Goal: Task Accomplishment & Management: Manage account settings

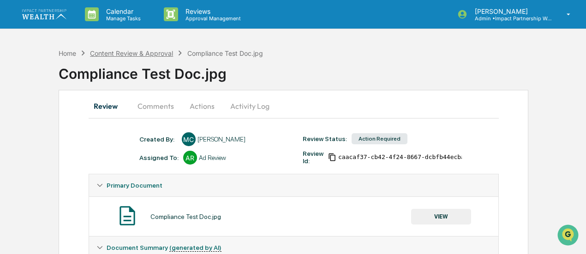
click at [122, 52] on div "Content Review & Approval" at bounding box center [131, 53] width 83 height 8
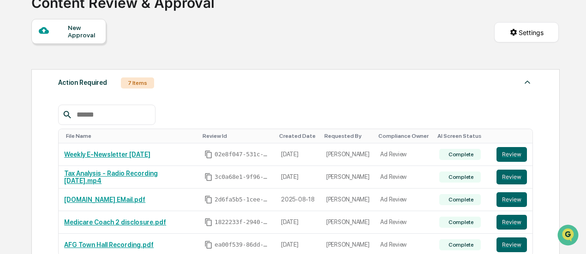
scroll to position [75, 0]
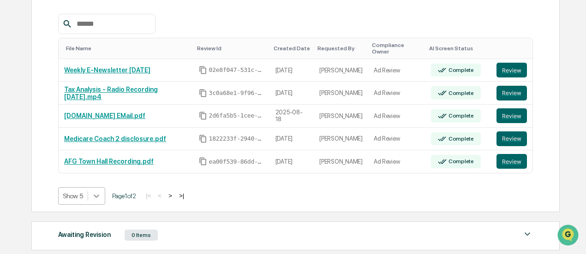
scroll to position [191, 0]
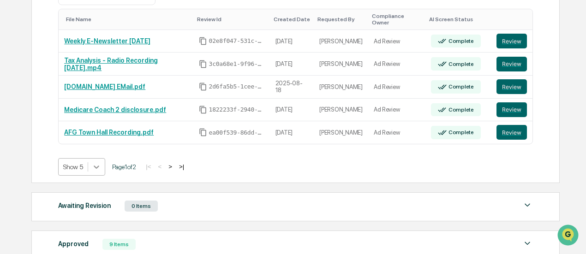
click at [92, 188] on body "Calendar Manage Tasks Reviews Approval Management [PERSON_NAME] Admin • Impact …" at bounding box center [293, 82] width 586 height 546
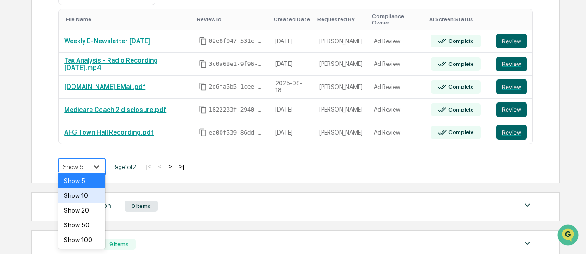
click at [89, 202] on div "Show 10" at bounding box center [81, 195] width 47 height 15
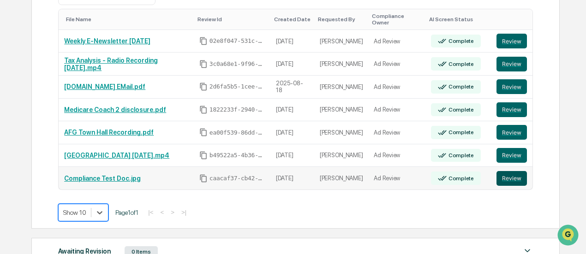
click at [500, 171] on button "Review" at bounding box center [511, 178] width 30 height 15
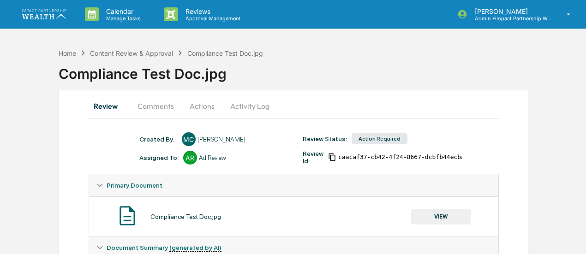
click at [159, 97] on button "Comments" at bounding box center [155, 106] width 51 height 22
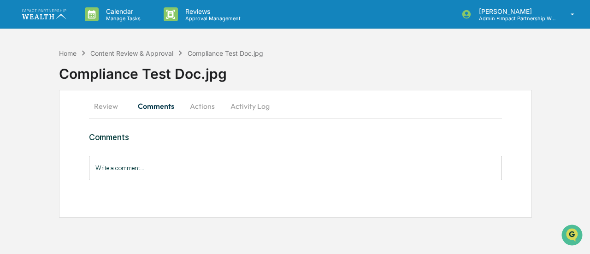
click at [192, 175] on input "Write a comment..." at bounding box center [295, 168] width 413 height 24
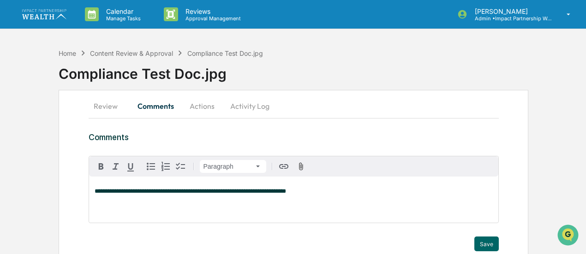
click at [219, 194] on span "**********" at bounding box center [190, 191] width 191 height 6
click at [477, 239] on button "Save" at bounding box center [486, 244] width 24 height 15
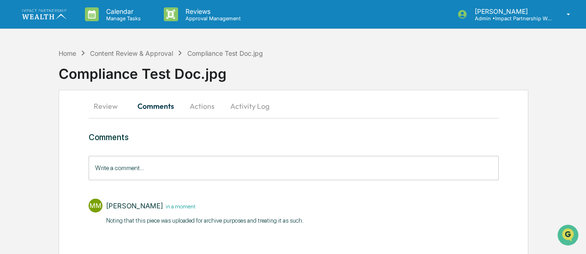
click at [194, 104] on button "Actions" at bounding box center [201, 106] width 41 height 22
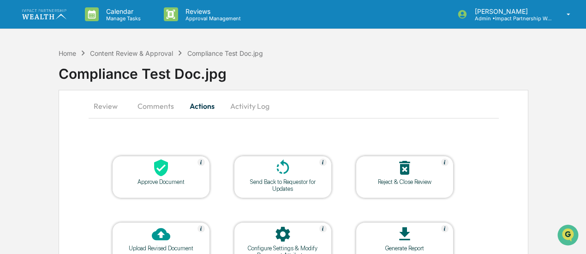
click at [175, 184] on div "Approve Document" at bounding box center [160, 181] width 83 height 7
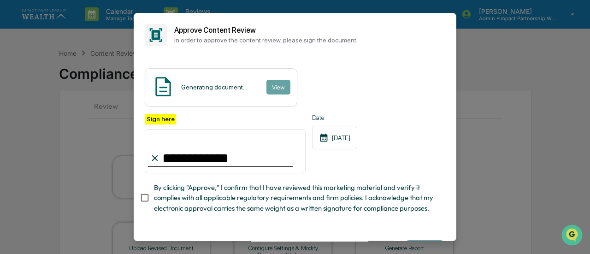
type input "**********"
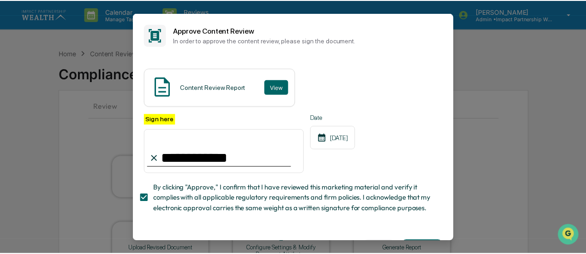
scroll to position [41, 0]
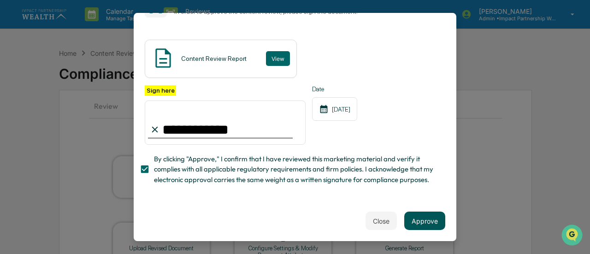
click at [426, 214] on button "Approve" at bounding box center [424, 221] width 41 height 18
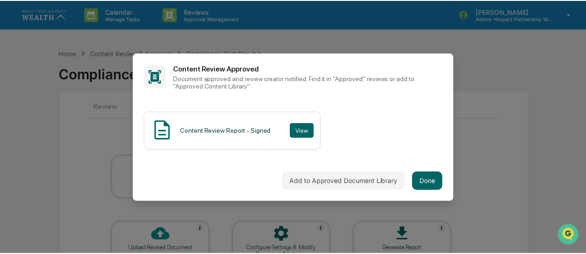
scroll to position [0, 0]
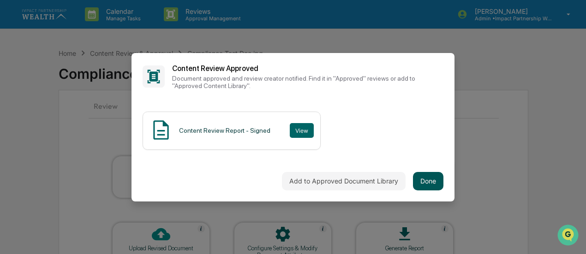
click at [428, 180] on button "Done" at bounding box center [428, 181] width 30 height 18
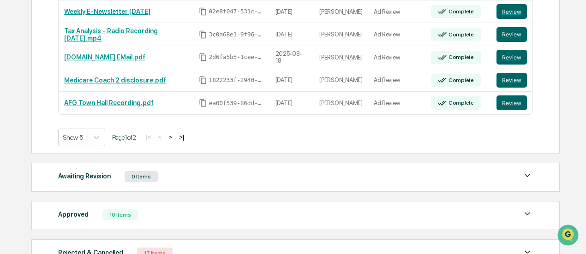
scroll to position [218, 0]
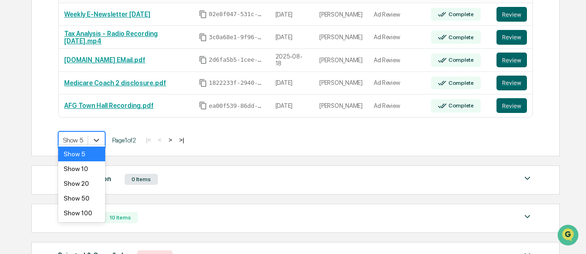
click at [74, 136] on div at bounding box center [73, 140] width 20 height 9
click at [83, 181] on div "Show 20" at bounding box center [81, 183] width 47 height 15
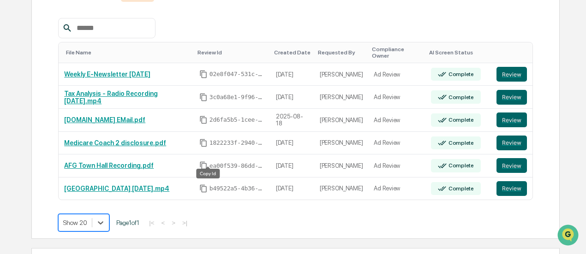
scroll to position [120, 0]
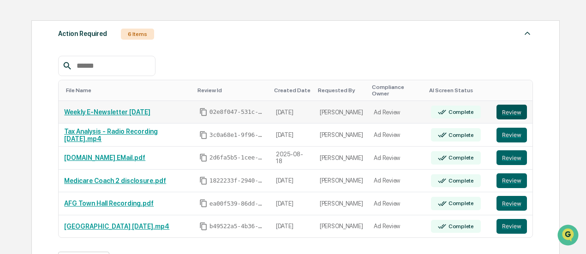
click at [514, 106] on button "Review" at bounding box center [511, 112] width 30 height 15
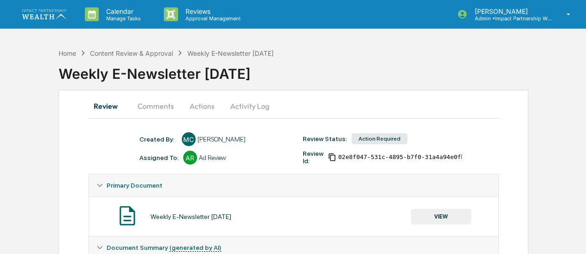
click at [166, 104] on button "Comments" at bounding box center [155, 106] width 51 height 22
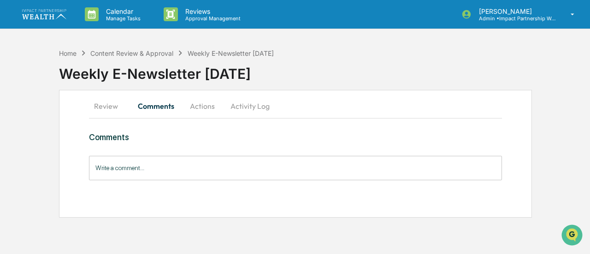
click at [110, 106] on button "Review" at bounding box center [109, 106] width 41 height 22
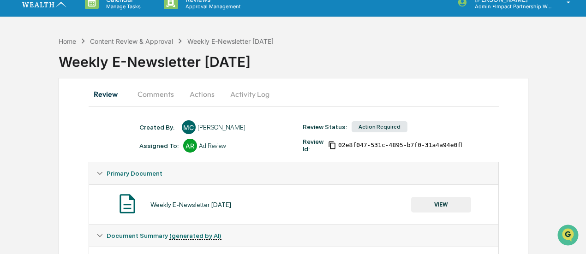
scroll to position [7, 0]
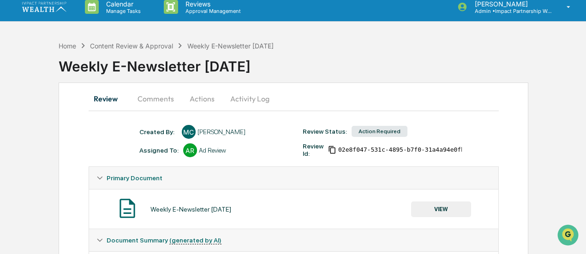
click at [161, 100] on button "Comments" at bounding box center [155, 99] width 51 height 22
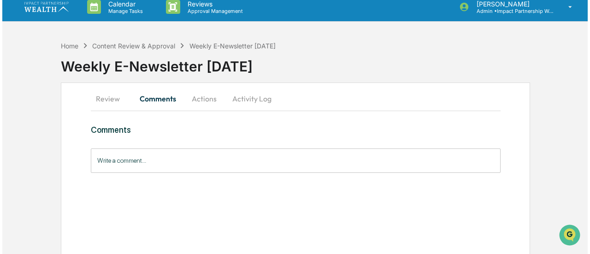
scroll to position [0, 0]
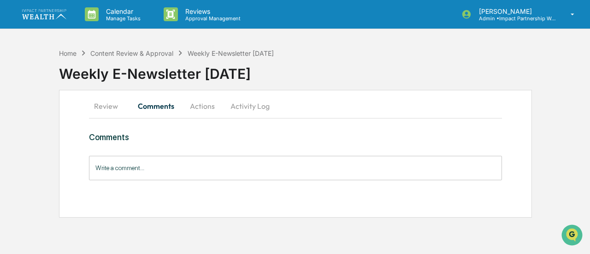
click at [210, 169] on input "Write a comment..." at bounding box center [295, 168] width 413 height 24
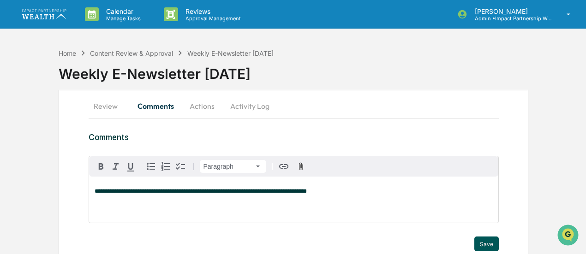
click at [495, 246] on button "Save" at bounding box center [486, 244] width 24 height 15
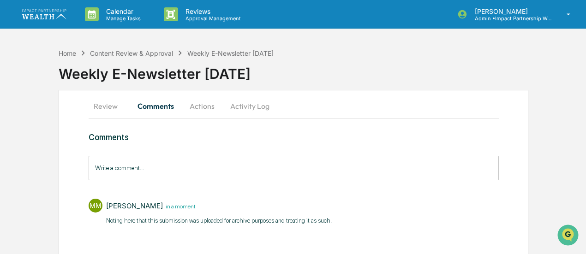
click at [199, 107] on button "Actions" at bounding box center [201, 106] width 41 height 22
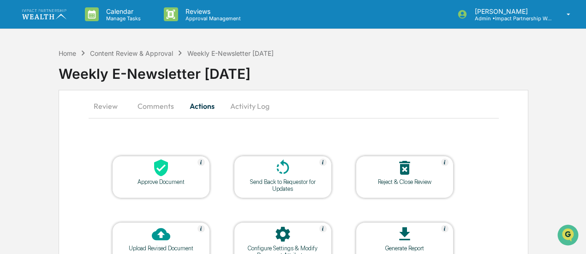
click at [178, 170] on div at bounding box center [161, 169] width 92 height 20
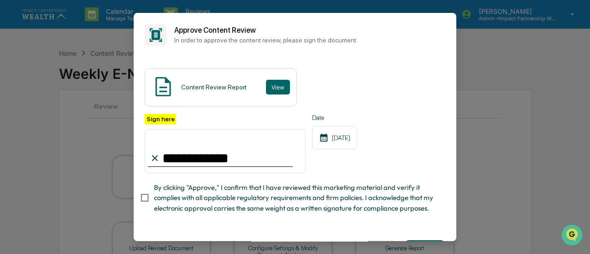
type input "**********"
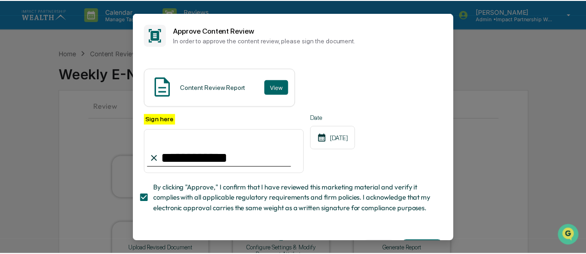
scroll to position [41, 0]
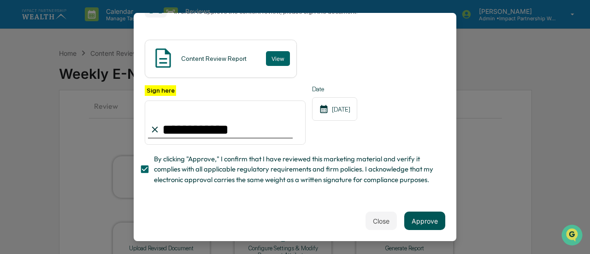
click at [404, 218] on button "Approve" at bounding box center [424, 221] width 41 height 18
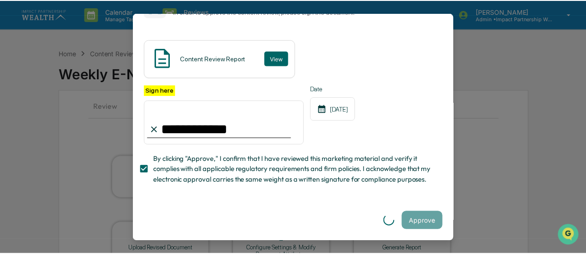
scroll to position [0, 0]
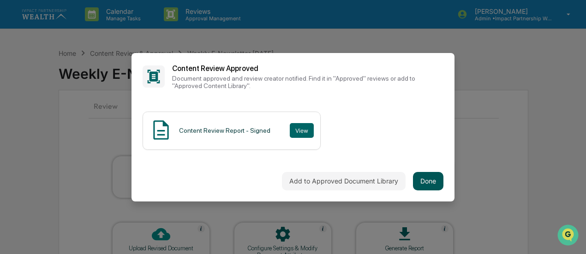
click at [435, 178] on button "Done" at bounding box center [428, 181] width 30 height 18
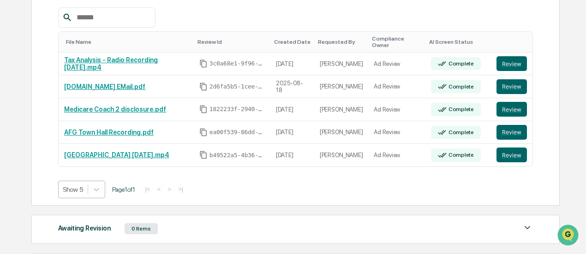
click at [88, 190] on body "Calendar Manage Tasks Reviews Approval Management Morgan Mears Admin • Impact P…" at bounding box center [293, 105] width 586 height 546
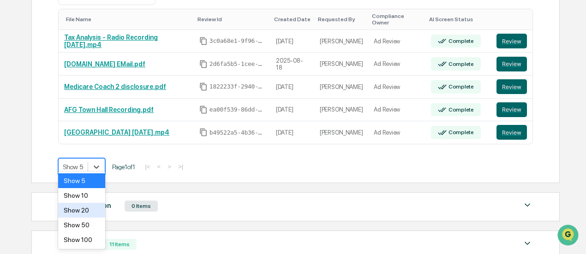
click at [84, 207] on div "Show 20" at bounding box center [81, 210] width 47 height 15
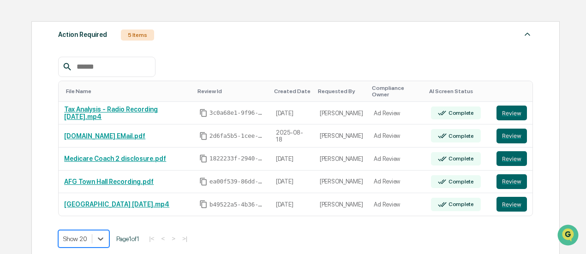
scroll to position [116, 0]
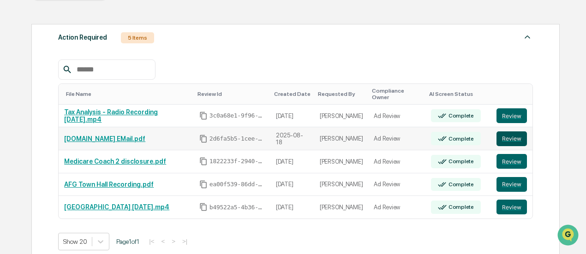
click at [507, 131] on button "Review" at bounding box center [511, 138] width 30 height 15
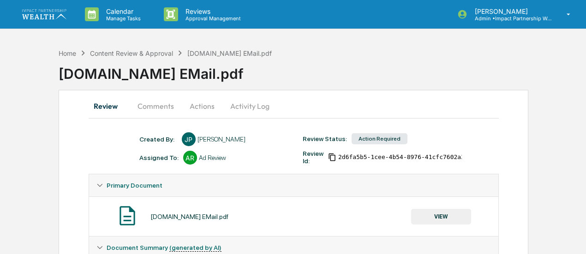
click at [165, 106] on button "Comments" at bounding box center [155, 106] width 51 height 22
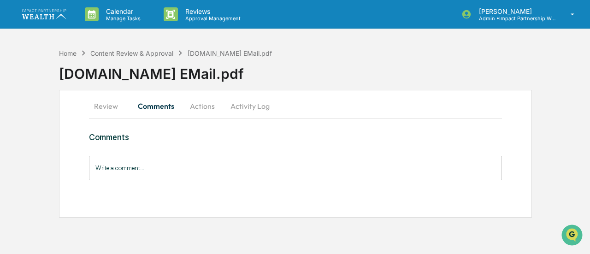
click at [166, 167] on input "Write a comment..." at bounding box center [295, 168] width 413 height 24
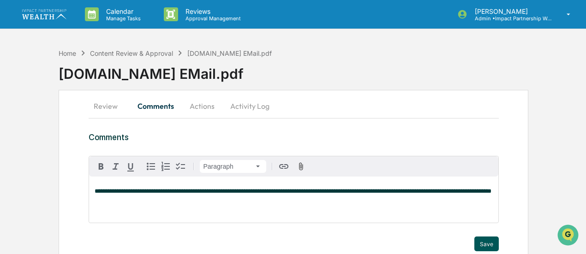
click at [487, 247] on button "Save" at bounding box center [486, 244] width 24 height 15
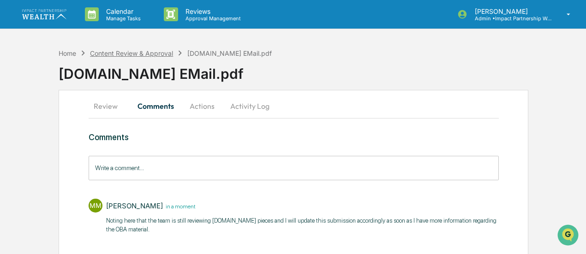
click at [121, 50] on div "Content Review & Approval" at bounding box center [131, 53] width 83 height 8
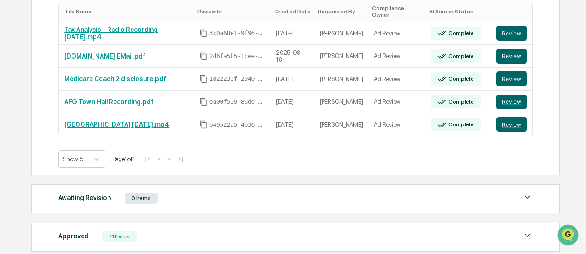
scroll to position [200, 0]
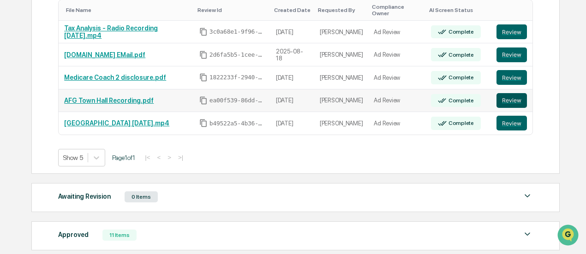
click at [497, 93] on button "Review" at bounding box center [511, 100] width 30 height 15
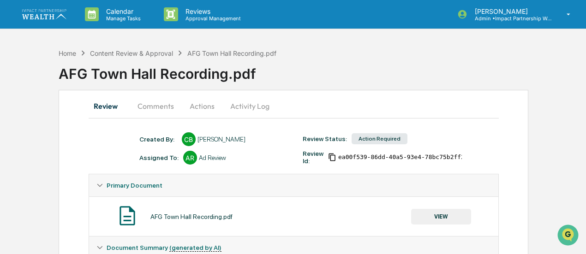
click at [430, 217] on button "VIEW" at bounding box center [441, 217] width 60 height 16
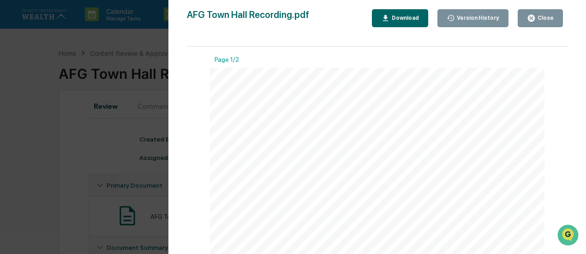
click at [416, 21] on div "Download" at bounding box center [404, 18] width 29 height 6
click at [542, 12] on button "Close" at bounding box center [539, 18] width 45 height 18
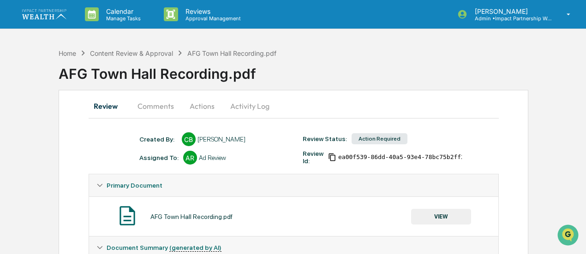
click at [190, 109] on button "Actions" at bounding box center [201, 106] width 41 height 22
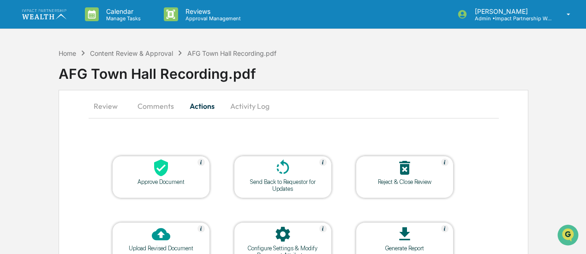
click at [173, 179] on div "Approve Document" at bounding box center [160, 181] width 83 height 7
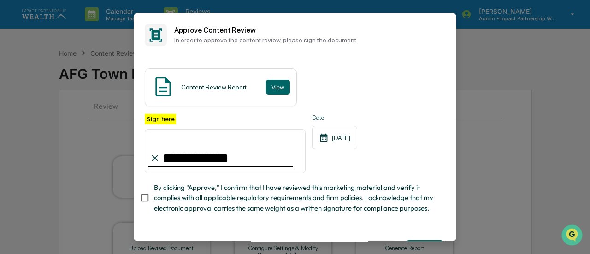
type input "**********"
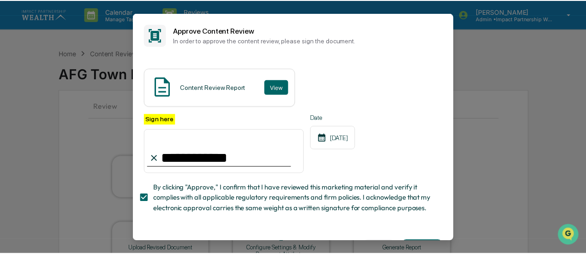
scroll to position [41, 0]
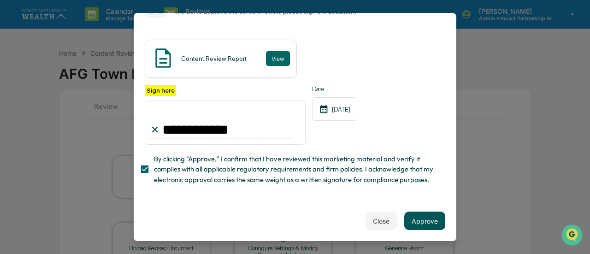
click at [420, 224] on button "Approve" at bounding box center [424, 221] width 41 height 18
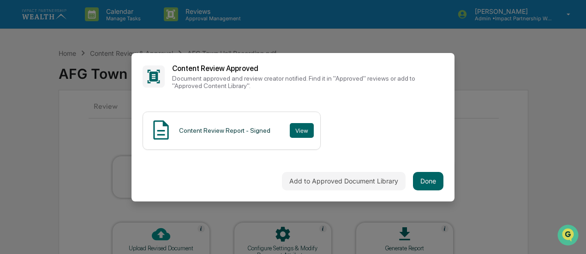
scroll to position [0, 0]
click at [431, 181] on button "Done" at bounding box center [428, 181] width 30 height 18
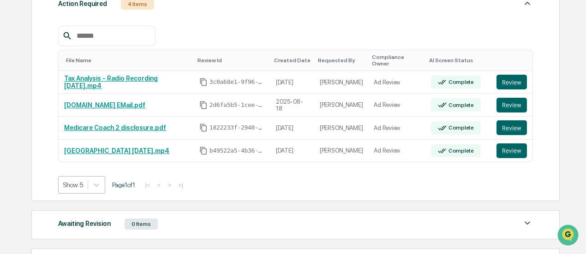
click at [82, 178] on body "Calendar Manage Tasks Reviews Approval Management [PERSON_NAME] Admin • Impact …" at bounding box center [293, 111] width 586 height 523
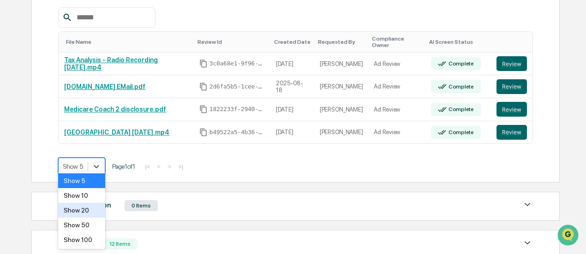
click at [82, 214] on div "Show 20" at bounding box center [81, 210] width 47 height 15
